Goal: Information Seeking & Learning: Check status

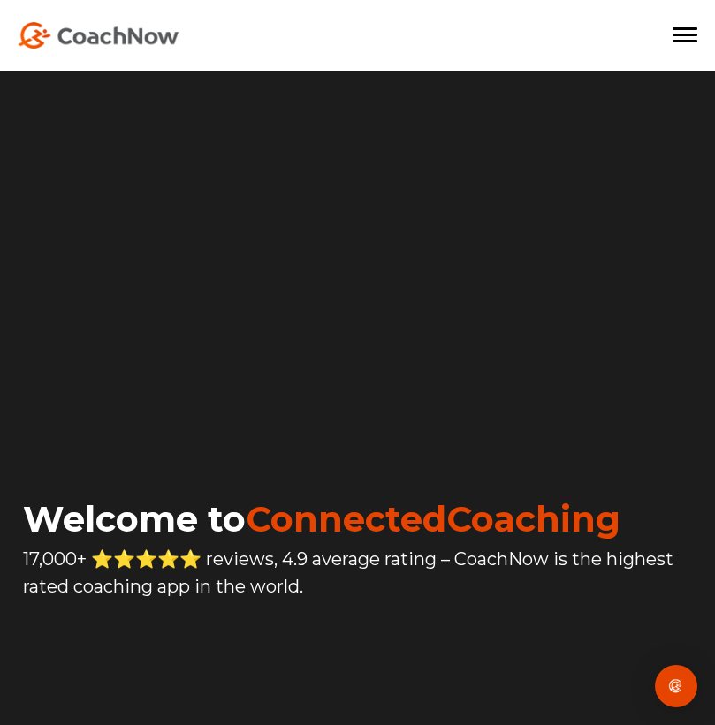
click at [686, 35] on span at bounding box center [684, 35] width 25 height 3
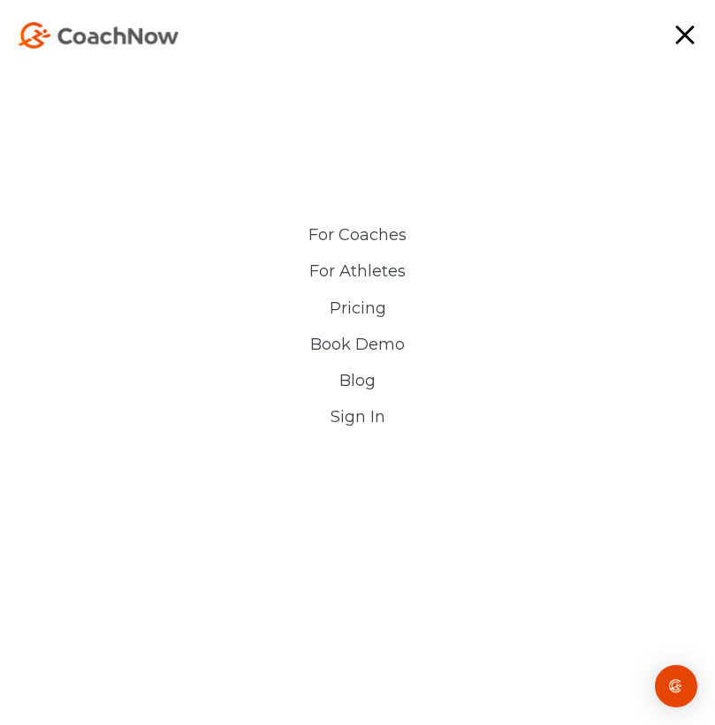
click at [362, 416] on link "Sign In" at bounding box center [358, 417] width 406 height 19
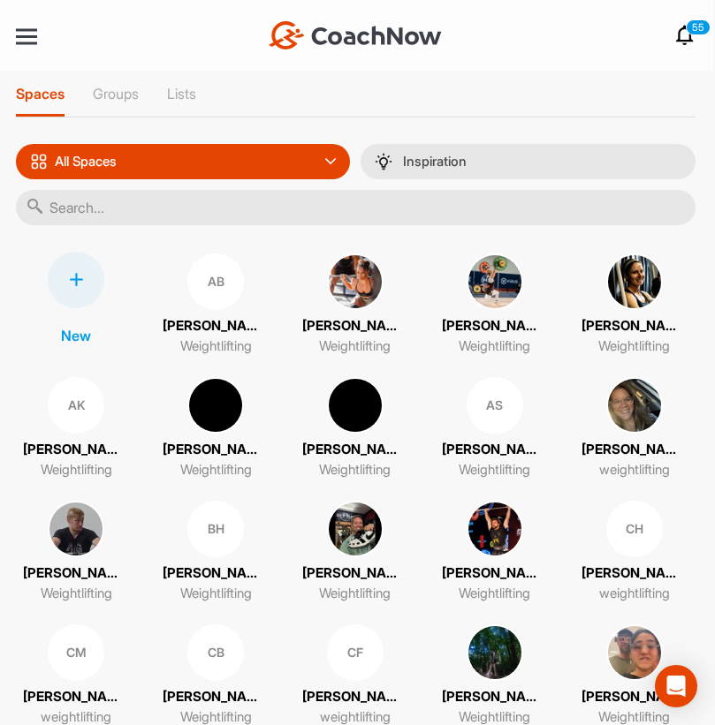
click at [687, 33] on icon at bounding box center [684, 35] width 21 height 21
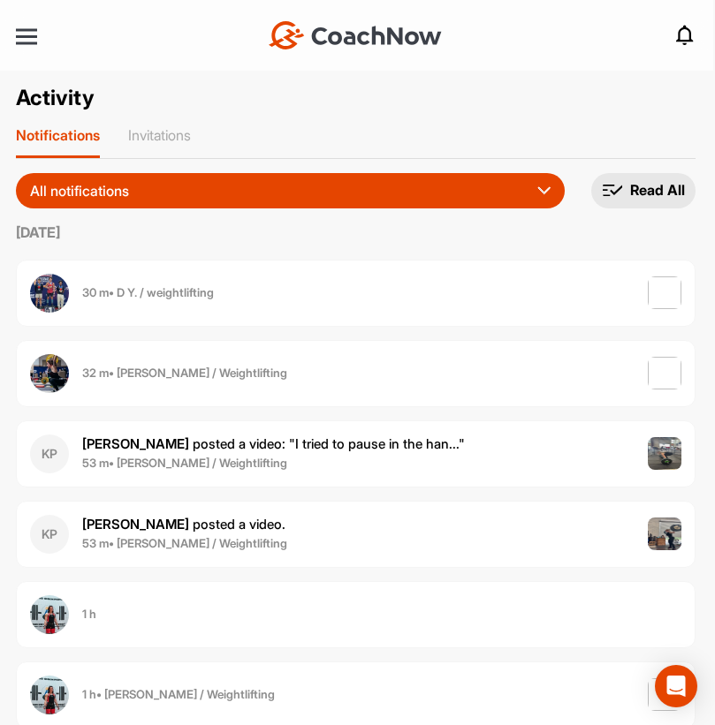
click at [445, 197] on button "All notifications" at bounding box center [290, 190] width 549 height 35
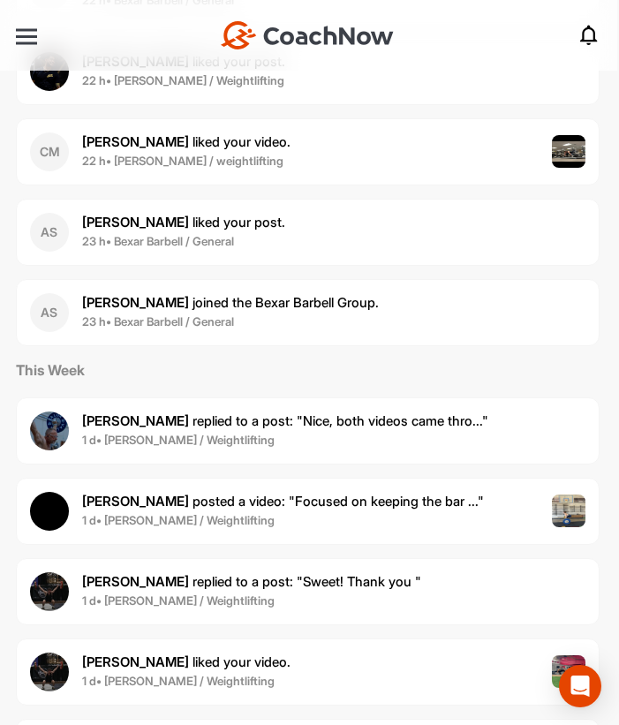
scroll to position [4731, 0]
